Goal: Task Accomplishment & Management: Use online tool/utility

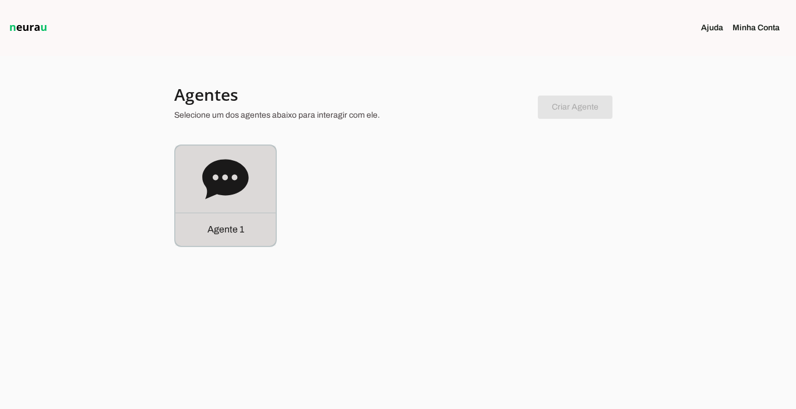
click at [221, 222] on div "Agente 1" at bounding box center [225, 229] width 100 height 33
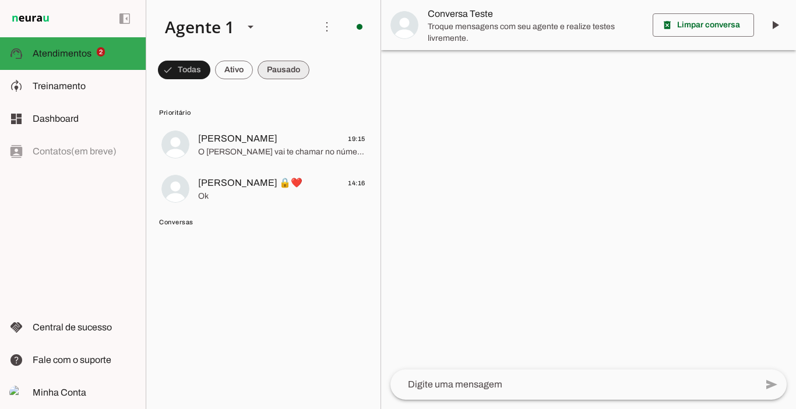
click at [290, 64] on span at bounding box center [284, 70] width 52 height 28
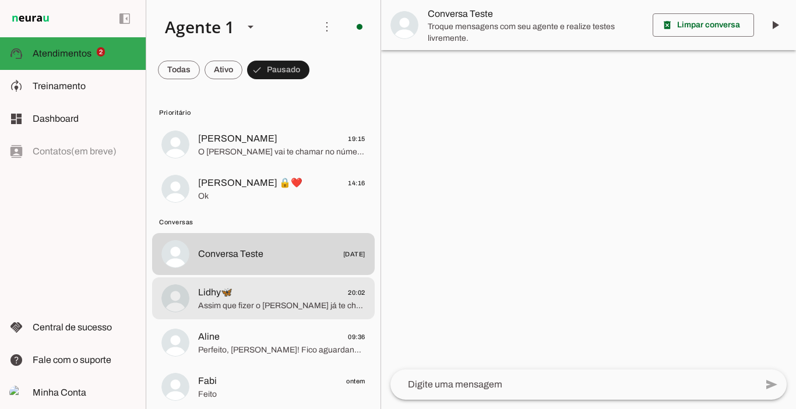
click at [248, 303] on span "Assim que fizer o Marcelo já te chama no número exclusivo de alunas para você r…" at bounding box center [281, 306] width 167 height 12
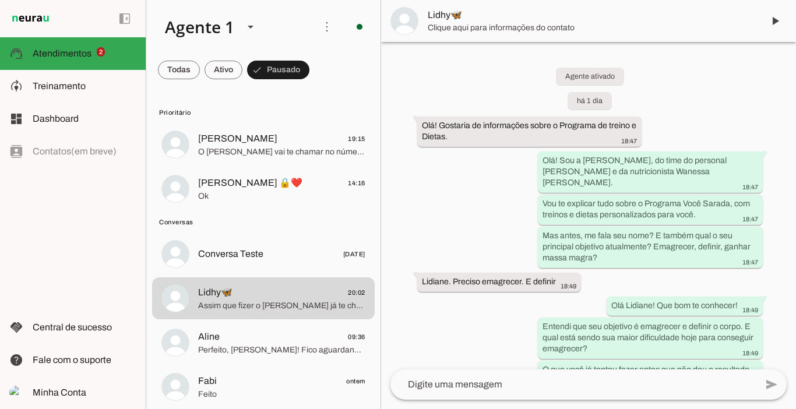
scroll to position [2424, 0]
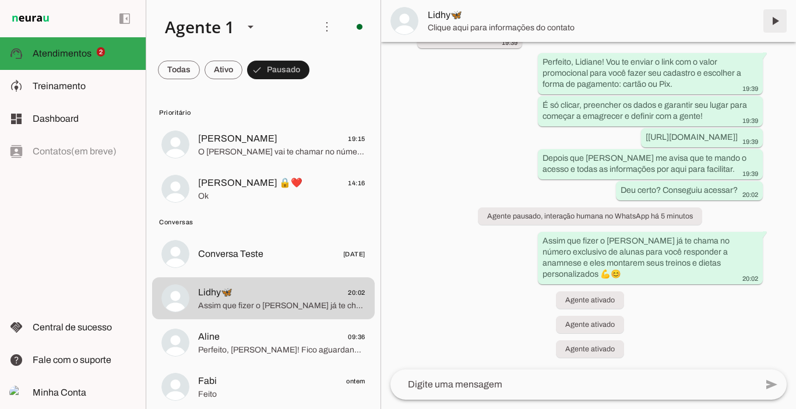
click at [778, 22] on span at bounding box center [775, 21] width 28 height 28
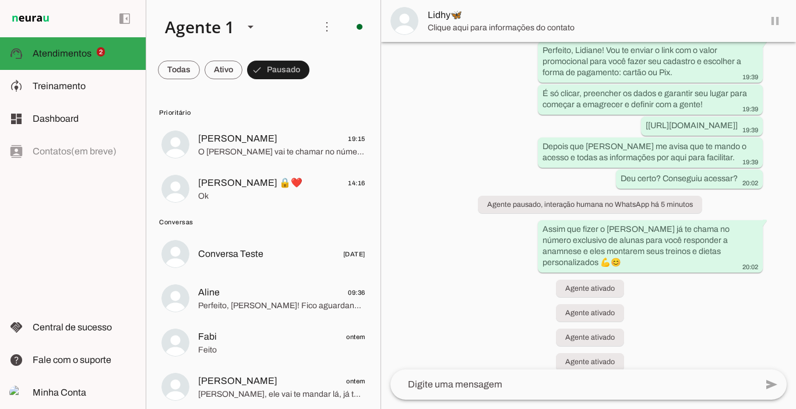
scroll to position [2448, 0]
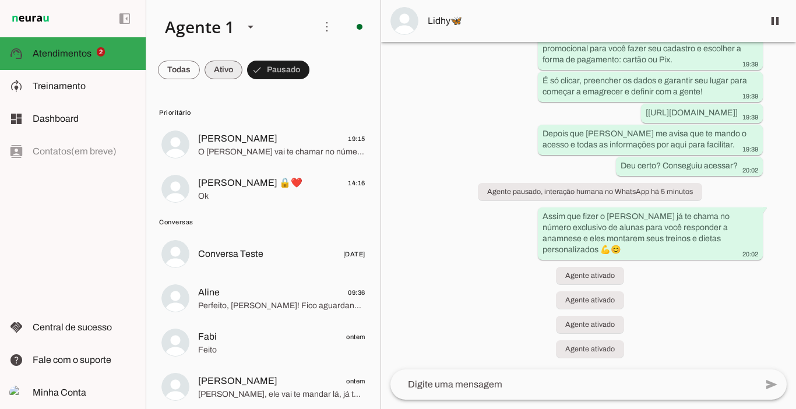
click at [220, 69] on span at bounding box center [224, 70] width 38 height 28
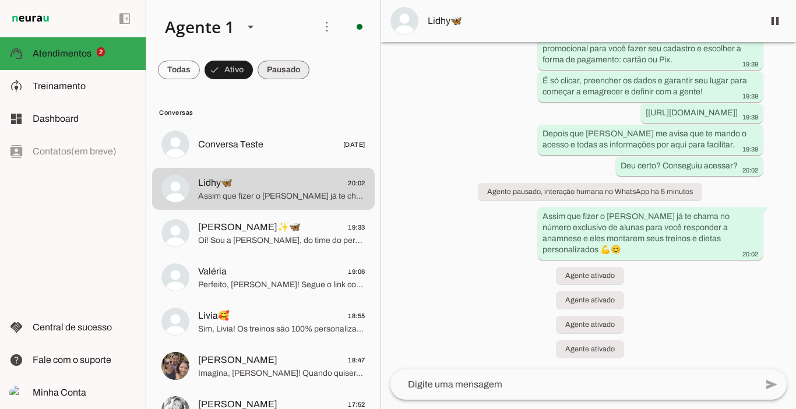
click at [297, 67] on span at bounding box center [284, 70] width 52 height 28
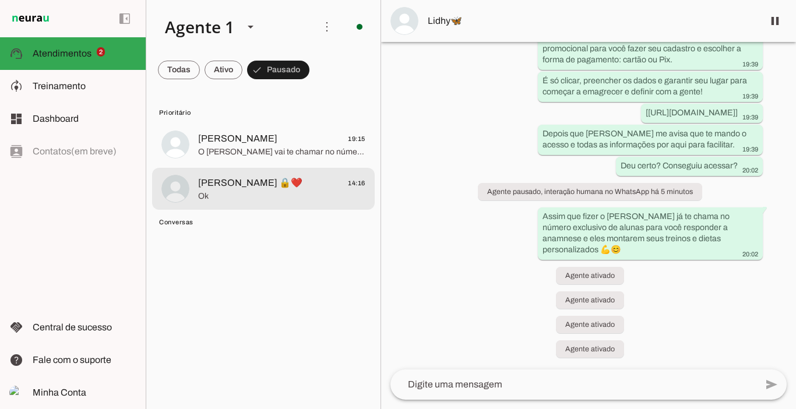
click at [268, 181] on span "Paula Aquino 🔒❤️" at bounding box center [250, 183] width 104 height 14
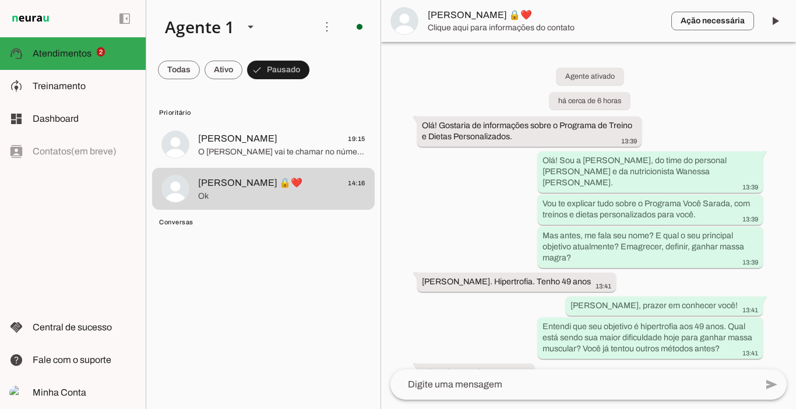
scroll to position [1496, 0]
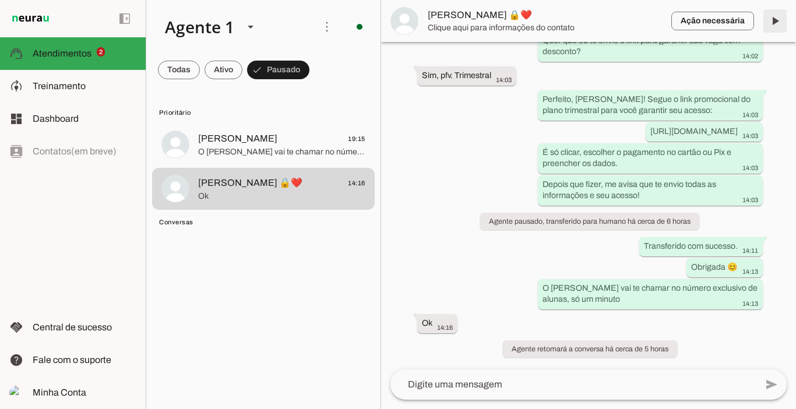
click at [775, 20] on span at bounding box center [775, 21] width 28 height 28
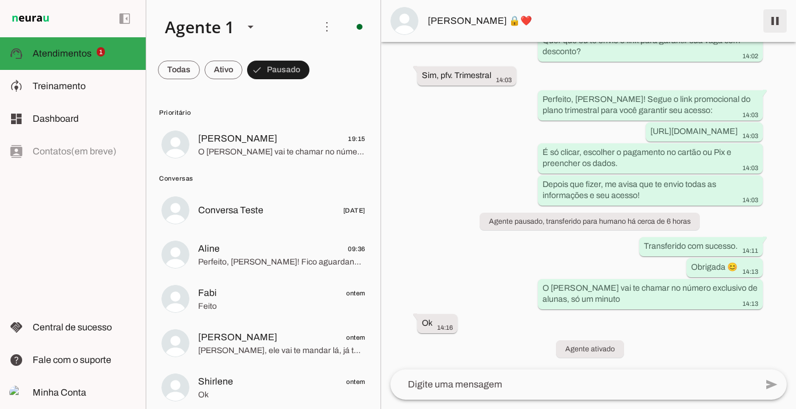
click at [775, 29] on span at bounding box center [775, 21] width 28 height 28
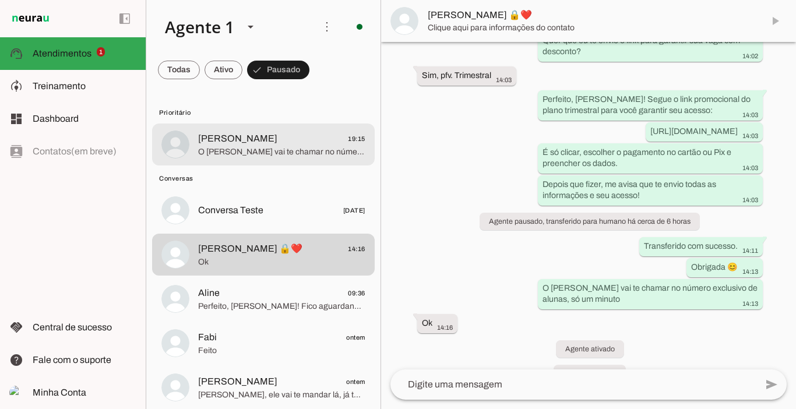
scroll to position [1545, 0]
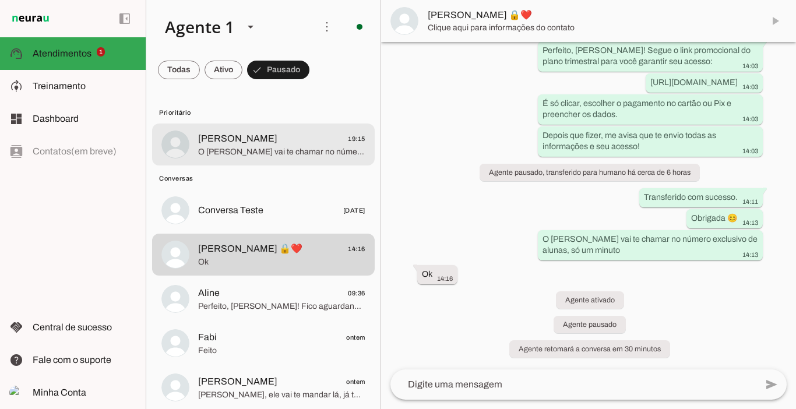
click at [247, 152] on span "O Marcelo vai te chamar no número exclusivo de alunas, só um minuto" at bounding box center [281, 152] width 167 height 12
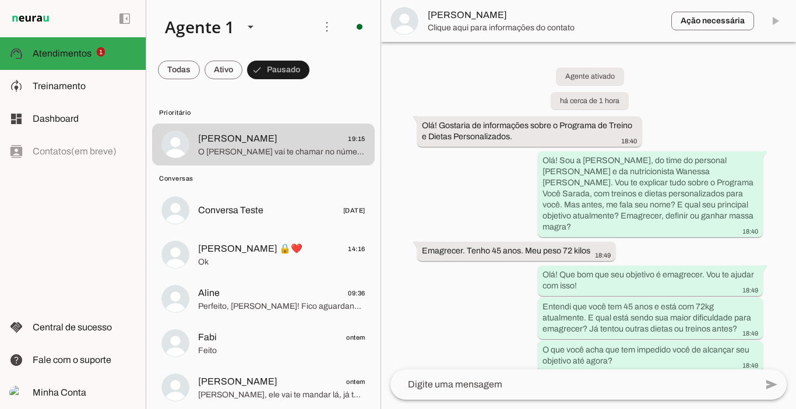
scroll to position [1894, 0]
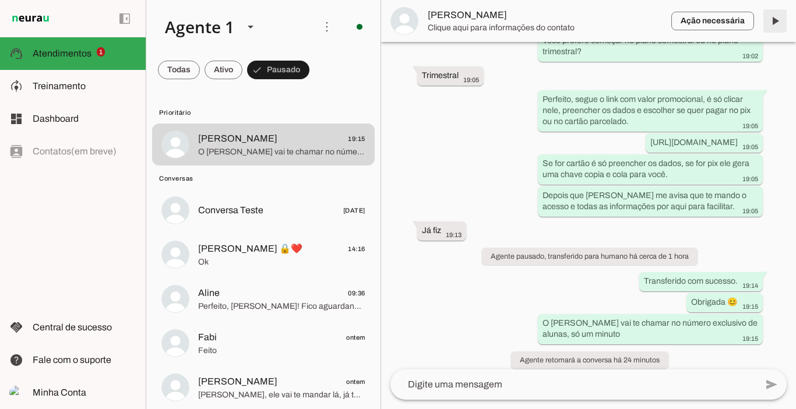
click at [774, 22] on span at bounding box center [775, 21] width 28 height 28
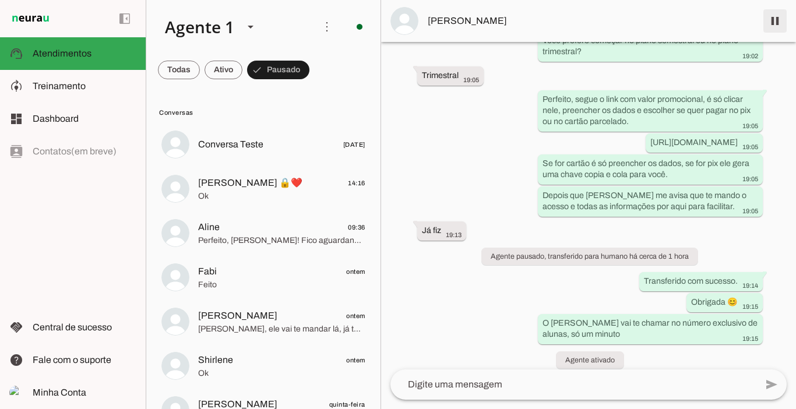
click at [786, 22] on span at bounding box center [775, 21] width 28 height 28
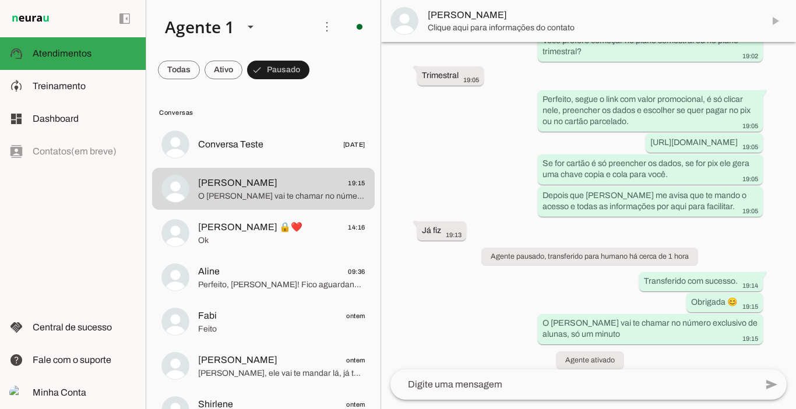
scroll to position [1943, 0]
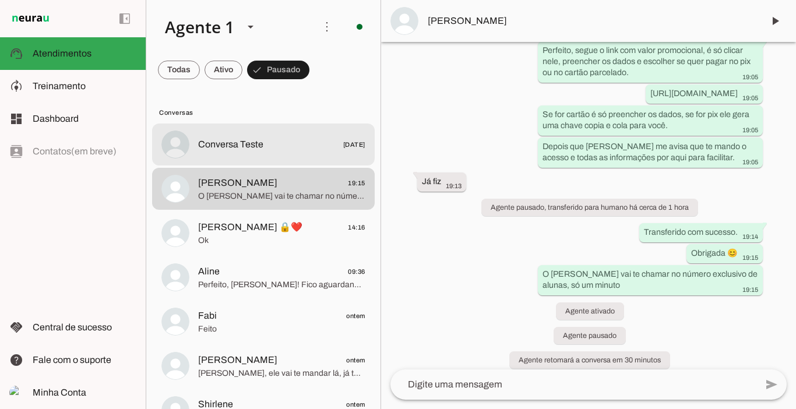
click at [233, 142] on span "Conversa Teste" at bounding box center [230, 145] width 65 height 14
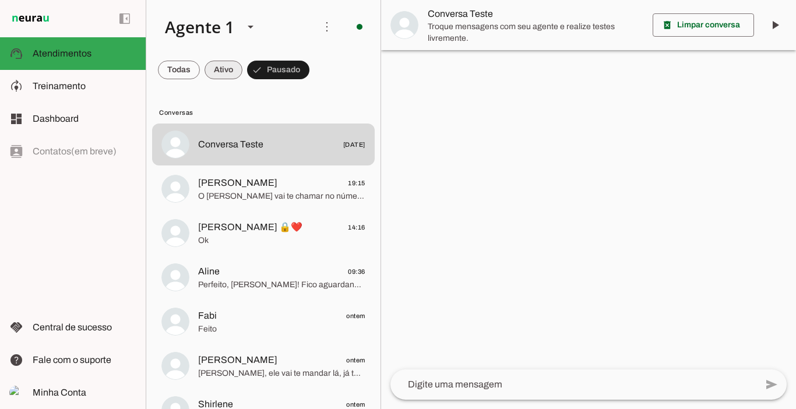
click at [223, 69] on span at bounding box center [224, 70] width 38 height 28
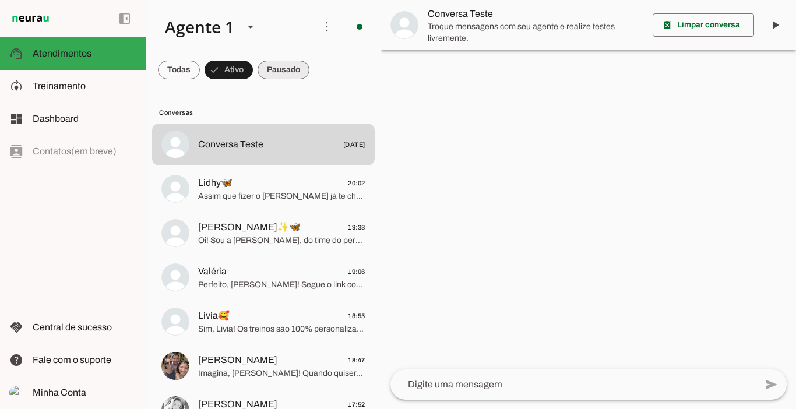
click at [278, 69] on span at bounding box center [284, 70] width 52 height 28
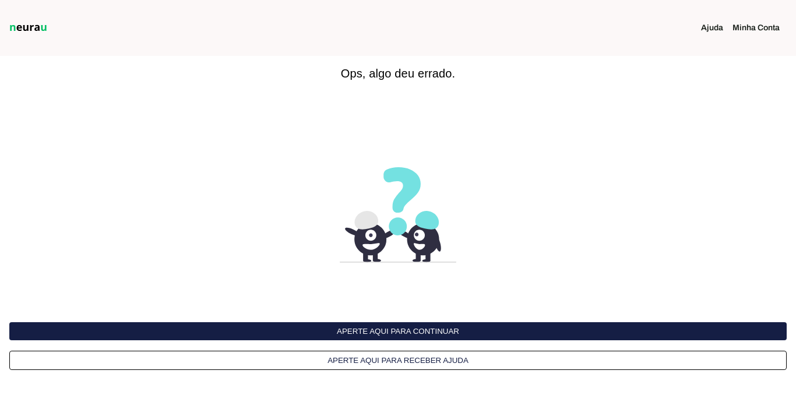
click at [467, 329] on button "Aperte aqui para continuar" at bounding box center [398, 331] width 778 height 18
click at [495, 328] on button "Aperte aqui para continuar" at bounding box center [398, 331] width 778 height 18
click at [325, 332] on button "Aperte aqui para continuar" at bounding box center [398, 331] width 778 height 18
click at [375, 331] on button "Aperte aqui para continuar" at bounding box center [398, 331] width 778 height 18
click at [455, 334] on button "Aperte aqui para continuar" at bounding box center [398, 331] width 778 height 18
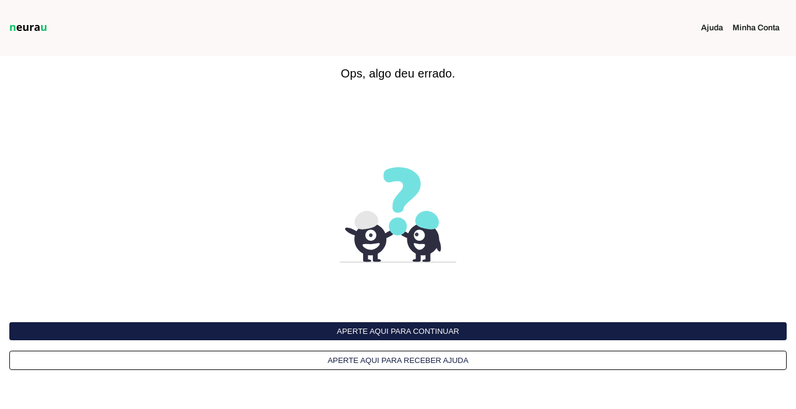
click at [498, 331] on button "Aperte aqui para continuar" at bounding box center [398, 331] width 778 height 18
click at [417, 338] on button "Aperte aqui para continuar" at bounding box center [398, 331] width 778 height 18
